Goal: Task Accomplishment & Management: Manage account settings

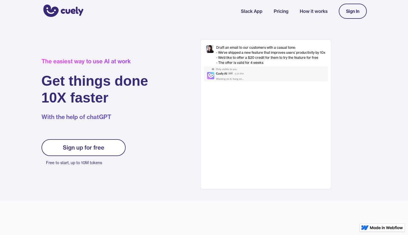
click at [354, 14] on link "Sign In" at bounding box center [353, 11] width 28 height 15
click at [94, 154] on link "Sign up for free" at bounding box center [83, 147] width 84 height 17
click at [94, 148] on div "Sign up for free" at bounding box center [83, 147] width 41 height 7
click at [342, 14] on link "Sign In" at bounding box center [353, 11] width 28 height 15
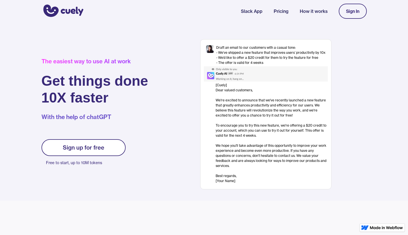
click at [280, 15] on nav "Slack App Pricing How it works Sign In" at bounding box center [304, 11] width 126 height 21
click at [282, 12] on link "Pricing" at bounding box center [281, 11] width 15 height 7
click at [209, 67] on img at bounding box center [231, 73] width 55 height 15
click at [350, 14] on link "Sign In" at bounding box center [353, 11] width 28 height 15
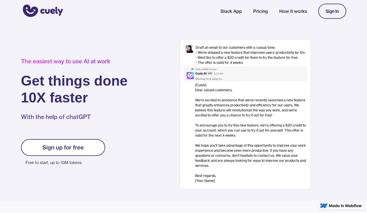
click at [327, 17] on link "Sign In" at bounding box center [332, 11] width 28 height 15
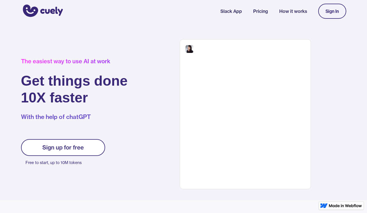
click at [331, 9] on div "Sign In" at bounding box center [332, 11] width 13 height 5
click at [331, 10] on div "Sign In" at bounding box center [332, 11] width 13 height 5
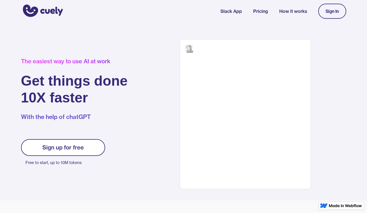
click at [331, 10] on div "Sign In" at bounding box center [332, 11] width 13 height 5
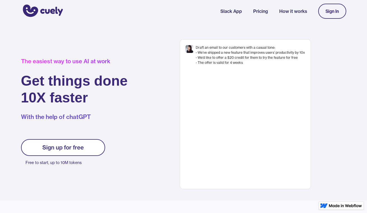
click at [294, 12] on link "How it works" at bounding box center [293, 11] width 28 height 7
